Goal: Find specific page/section: Find specific page/section

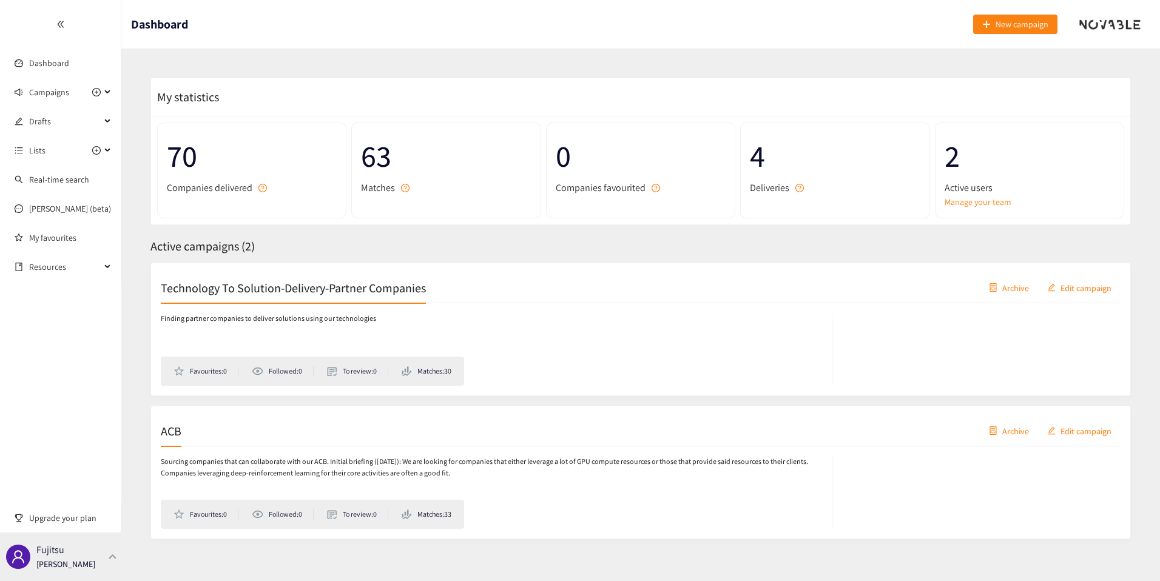
click at [106, 561] on div "Fujitsu [PERSON_NAME]" at bounding box center [60, 557] width 121 height 49
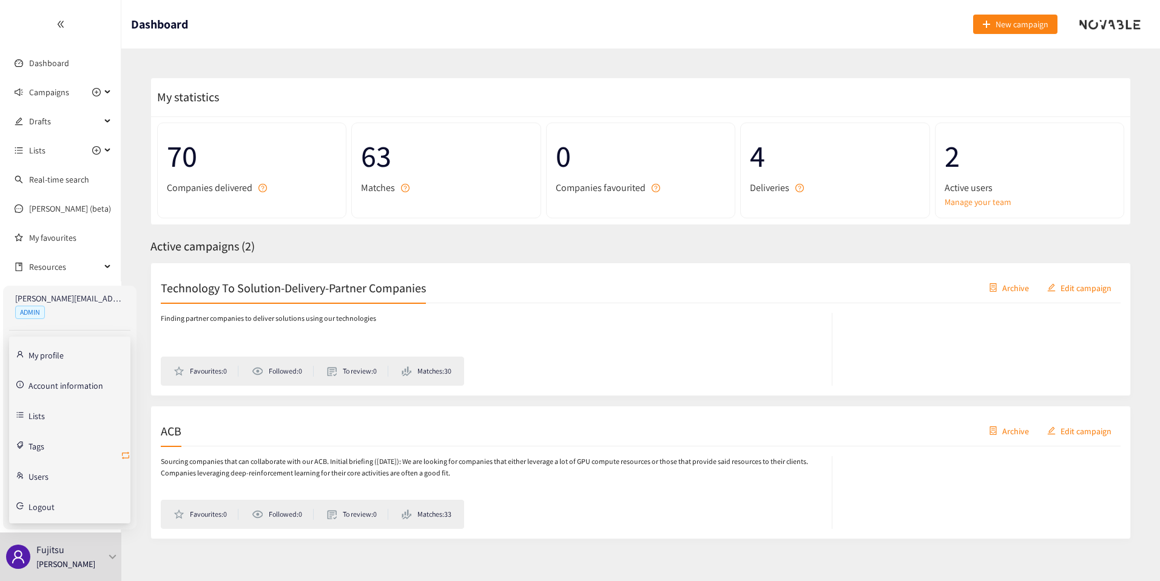
click at [124, 455] on icon "retweet" at bounding box center [126, 456] width 10 height 10
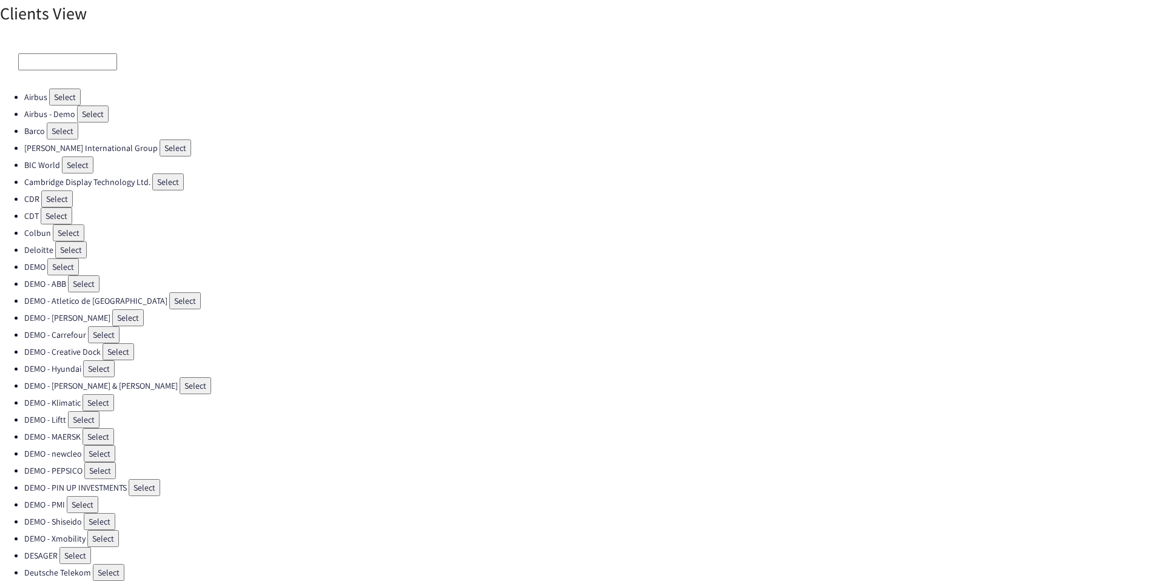
click at [61, 50] on div at bounding box center [580, 61] width 1160 height 53
click at [59, 59] on input at bounding box center [67, 61] width 99 height 17
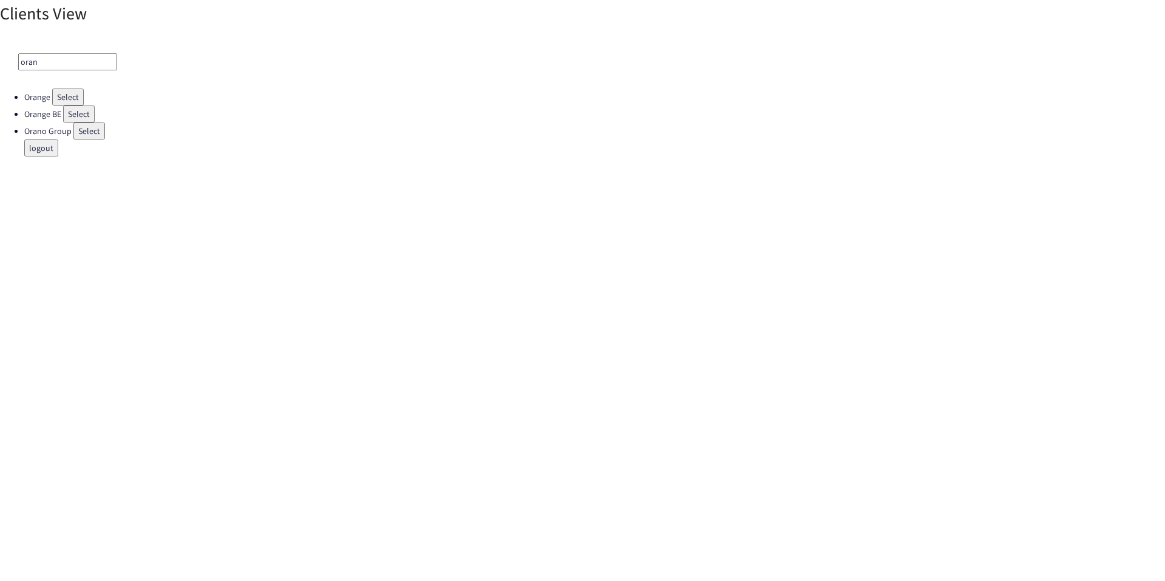
type input "oran"
click at [75, 99] on button "Select" at bounding box center [68, 97] width 32 height 17
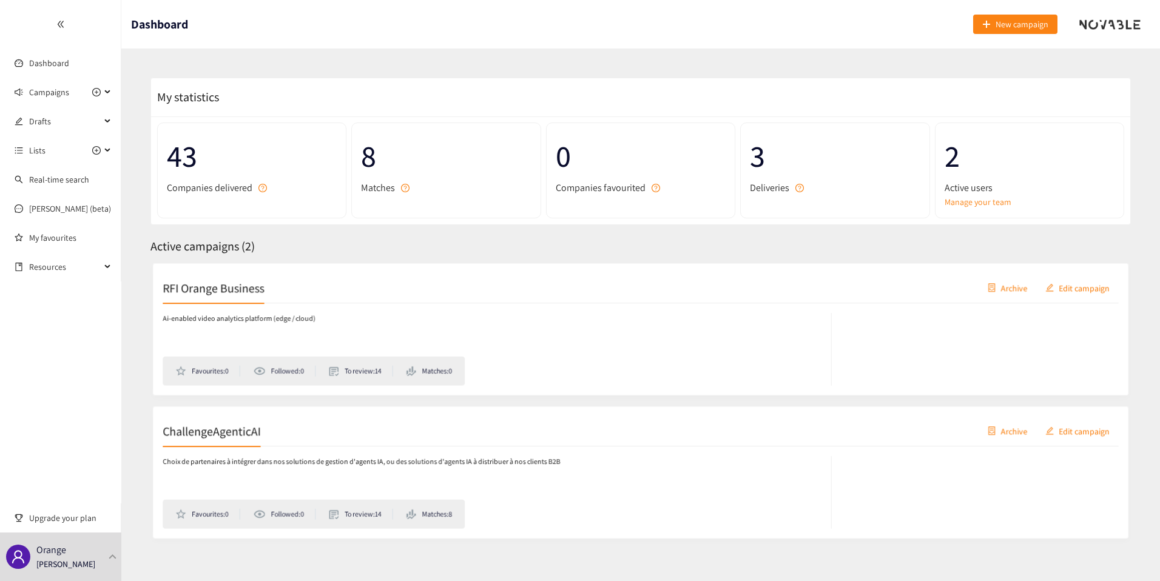
click at [379, 306] on div "Ai-enabled video analytics platform (edge / cloud) Favourites: 0 Followed: 0 To…" at bounding box center [641, 344] width 960 height 83
